Goal: Information Seeking & Learning: Check status

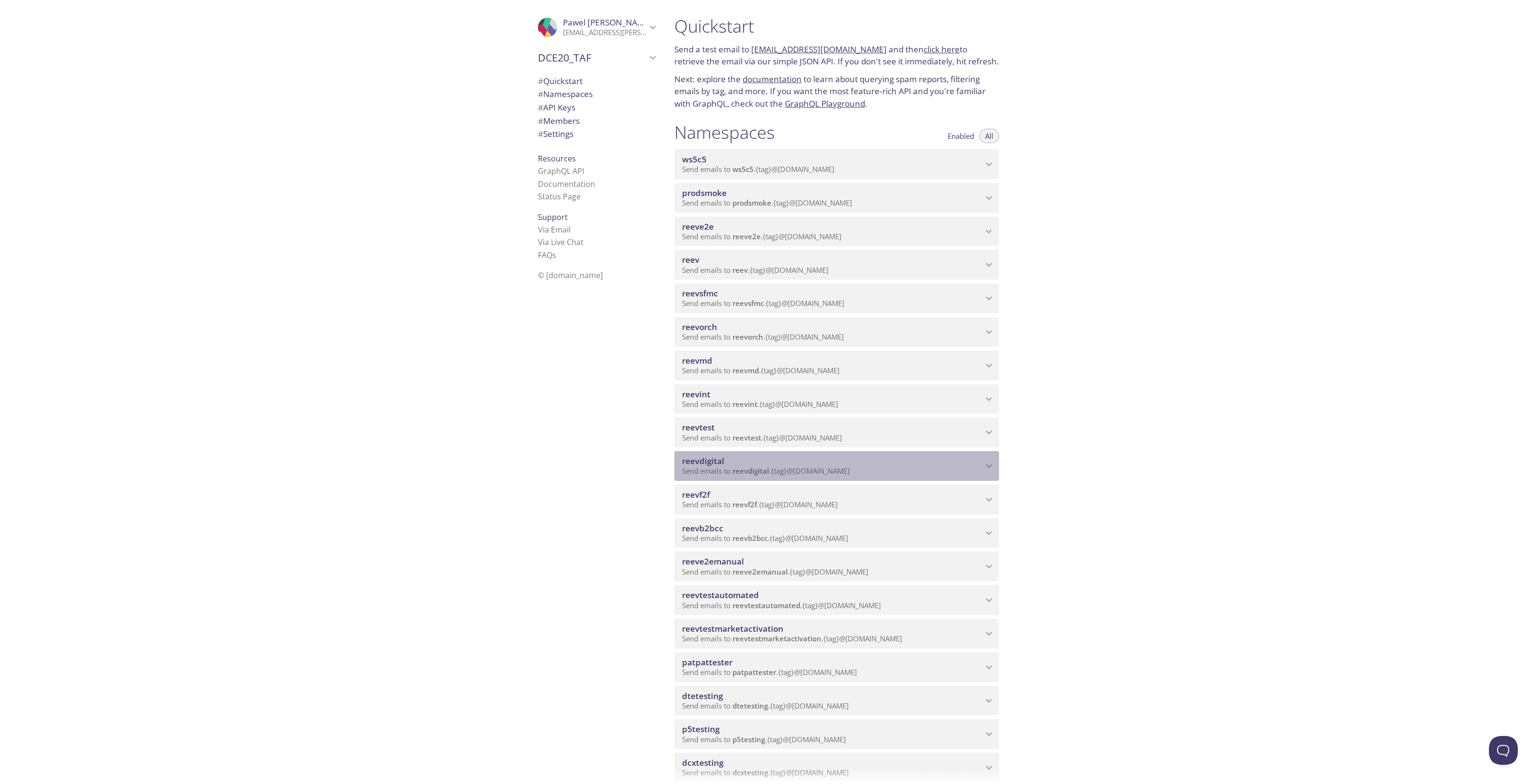
click at [914, 459] on span "reevdigital" at bounding box center [832, 461] width 301 height 11
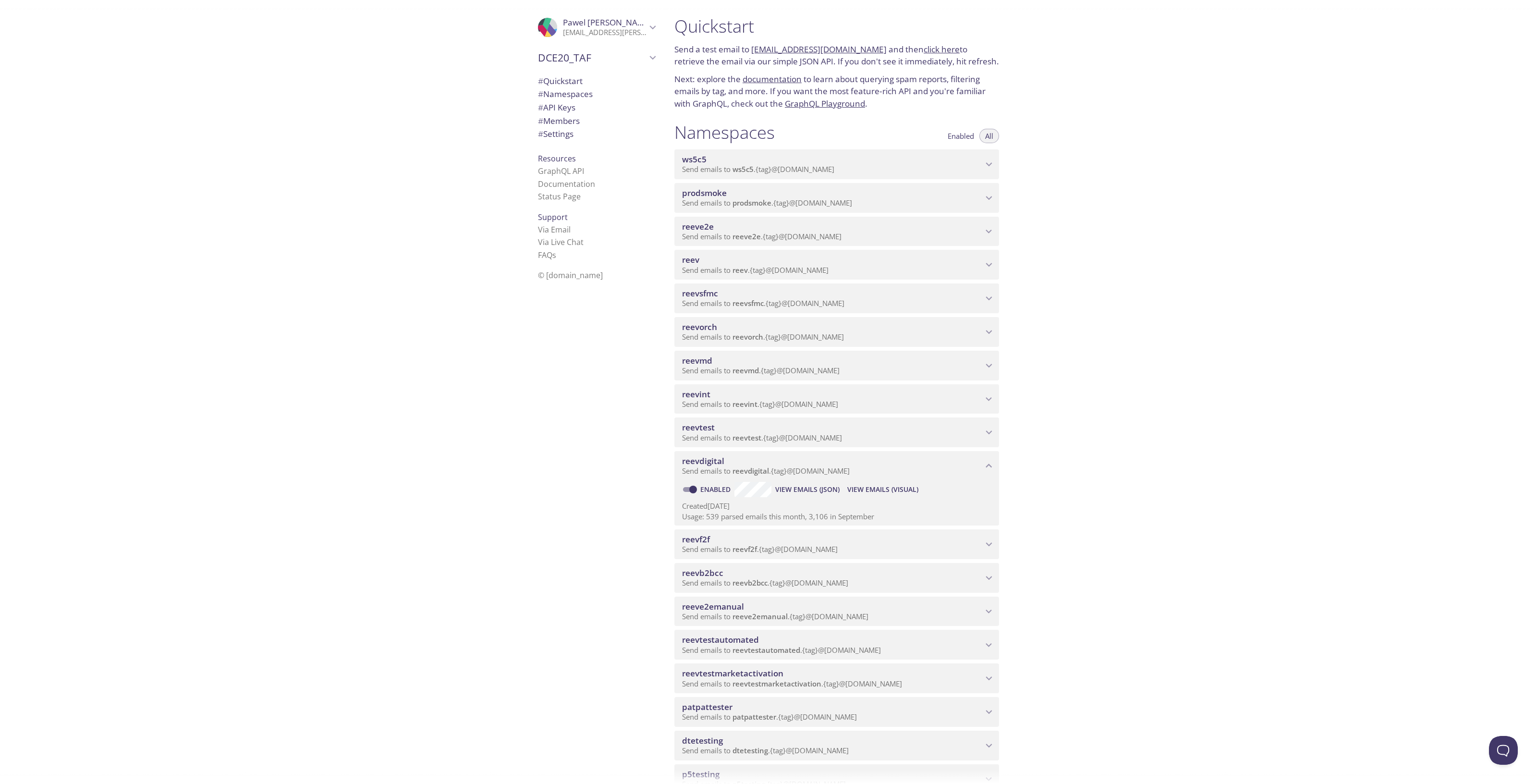
click at [882, 489] on span "View Emails (Visual)" at bounding box center [882, 489] width 71 height 11
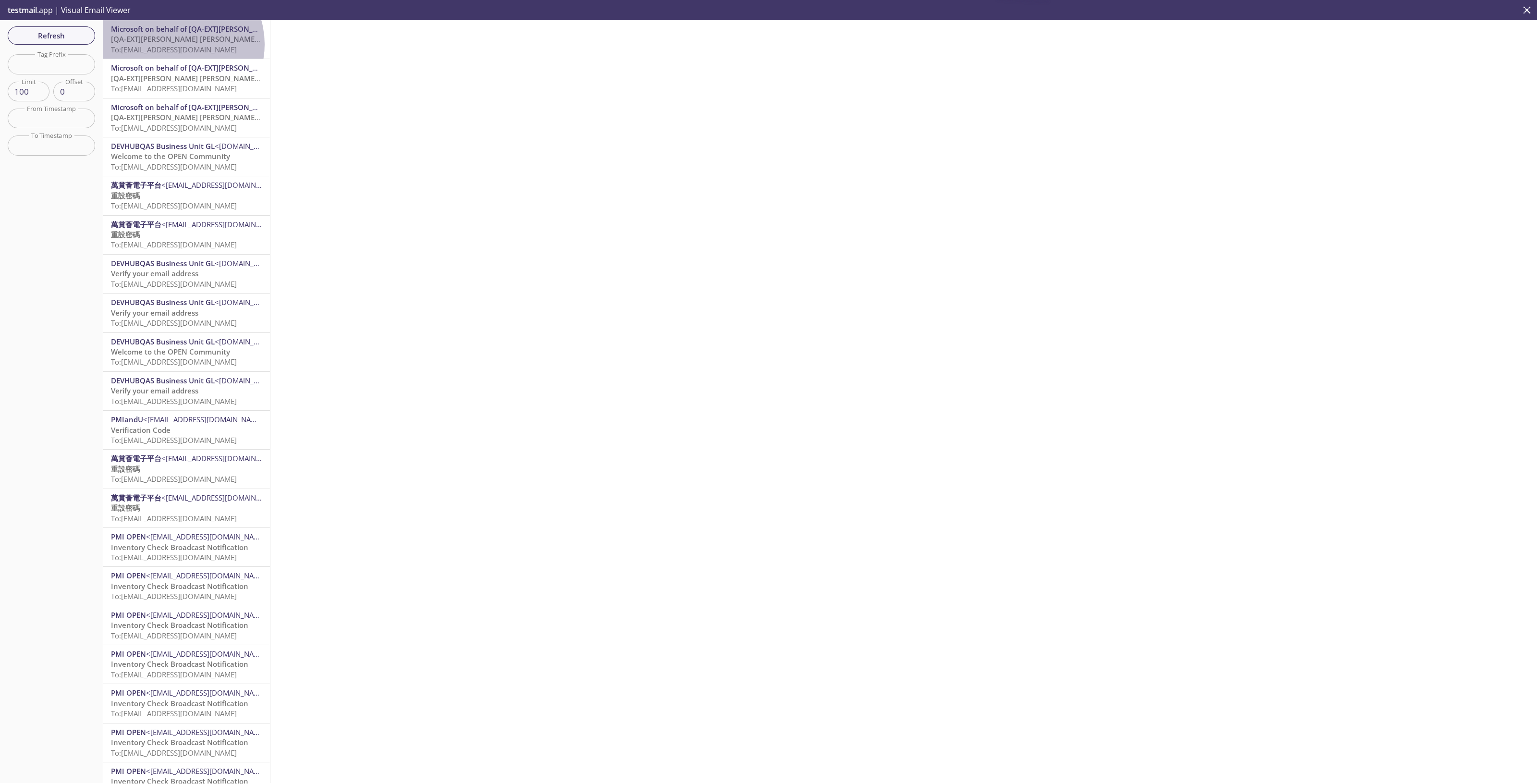
click at [175, 45] on span "To: [EMAIL_ADDRESS][DOMAIN_NAME]" at bounding box center [174, 50] width 126 height 10
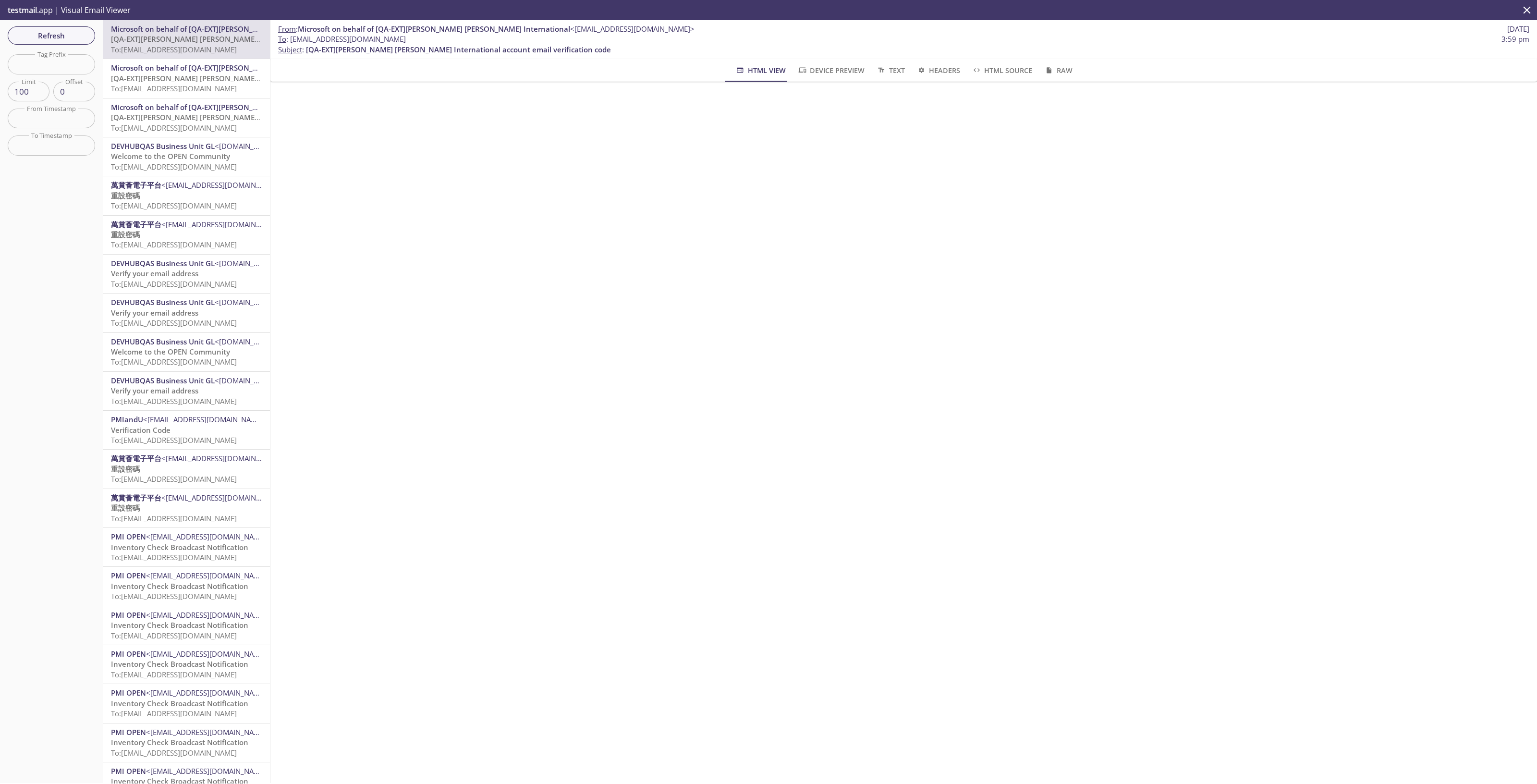
drag, startPoint x: 462, startPoint y: 38, endPoint x: 291, endPoint y: 39, distance: 171.0
click at [291, 39] on span "To : [EMAIL_ADDRESS][DOMAIN_NAME] 3:59 pm" at bounding box center [903, 39] width 1251 height 10
click at [68, 30] on span "Refresh" at bounding box center [51, 35] width 72 height 13
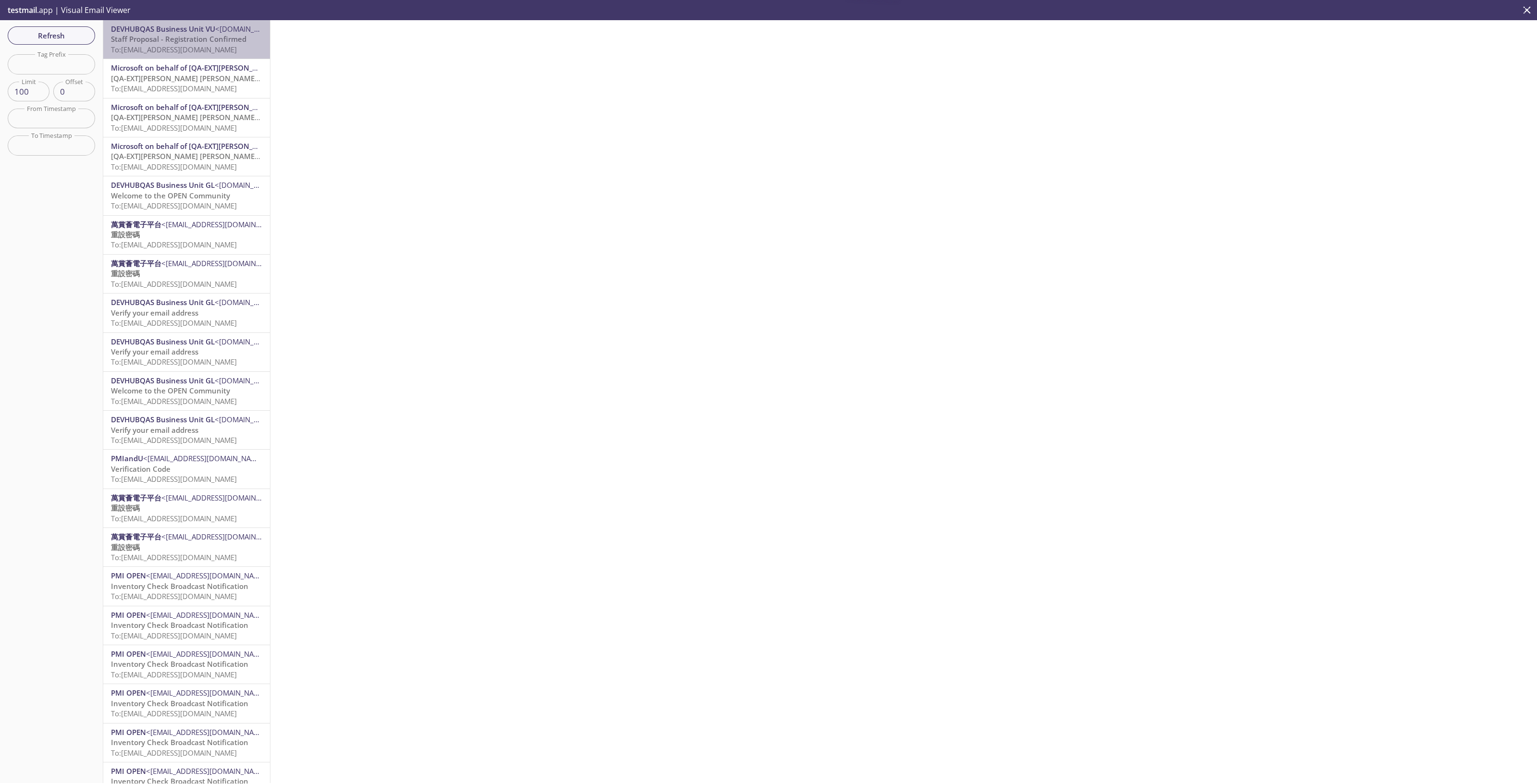
click at [223, 51] on span "To: [EMAIL_ADDRESS][DOMAIN_NAME]" at bounding box center [174, 50] width 126 height 10
